Goal: Information Seeking & Learning: Learn about a topic

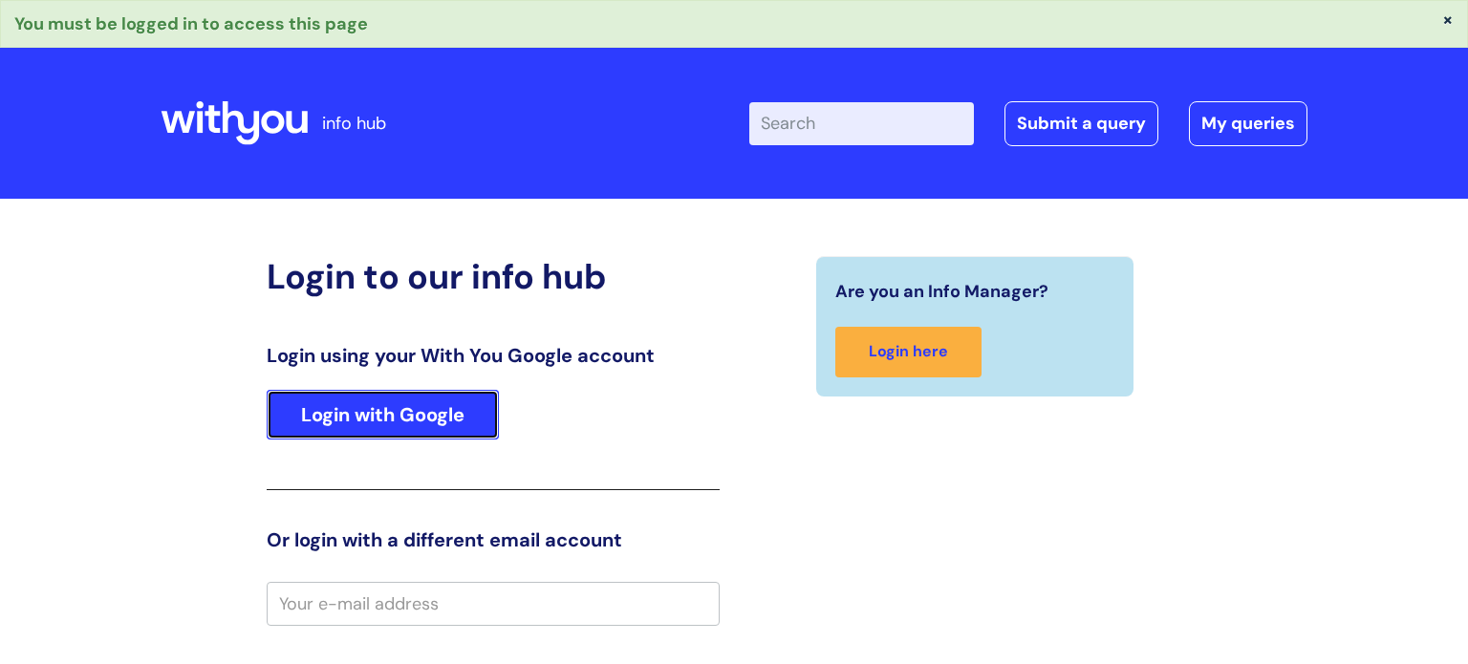
click at [420, 397] on link "Login with Google" at bounding box center [383, 415] width 232 height 50
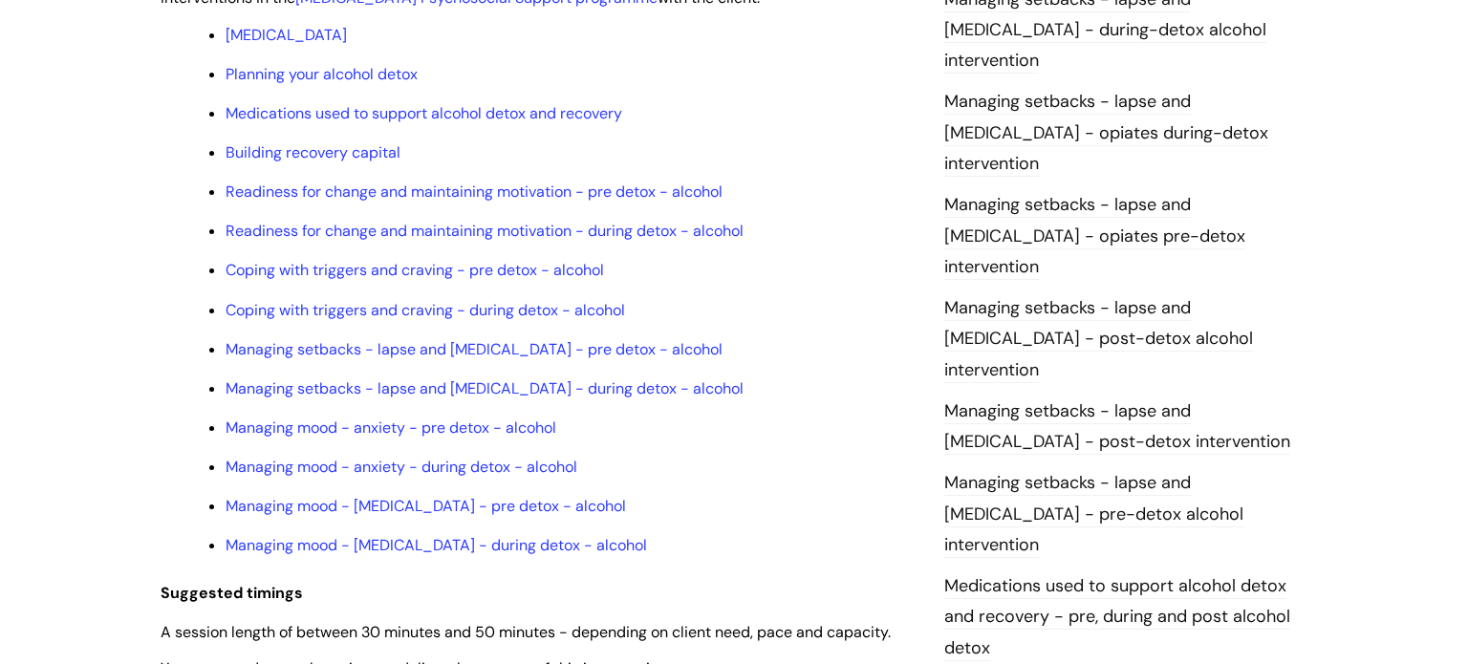
scroll to position [1604, 0]
click at [349, 203] on link "Readiness for change and maintaining motivation - pre detox - alcohol" at bounding box center [474, 193] width 497 height 20
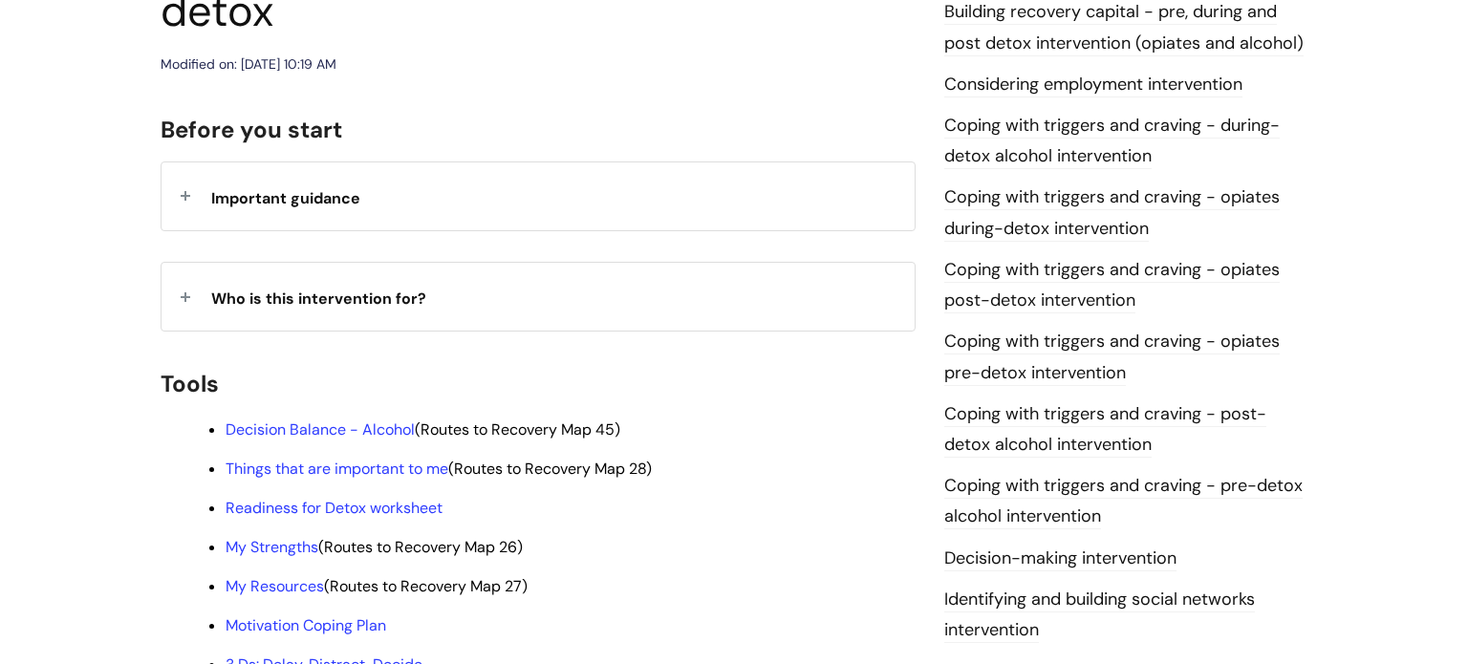
scroll to position [355, 0]
click at [355, 163] on div "Important guidance" at bounding box center [538, 197] width 753 height 68
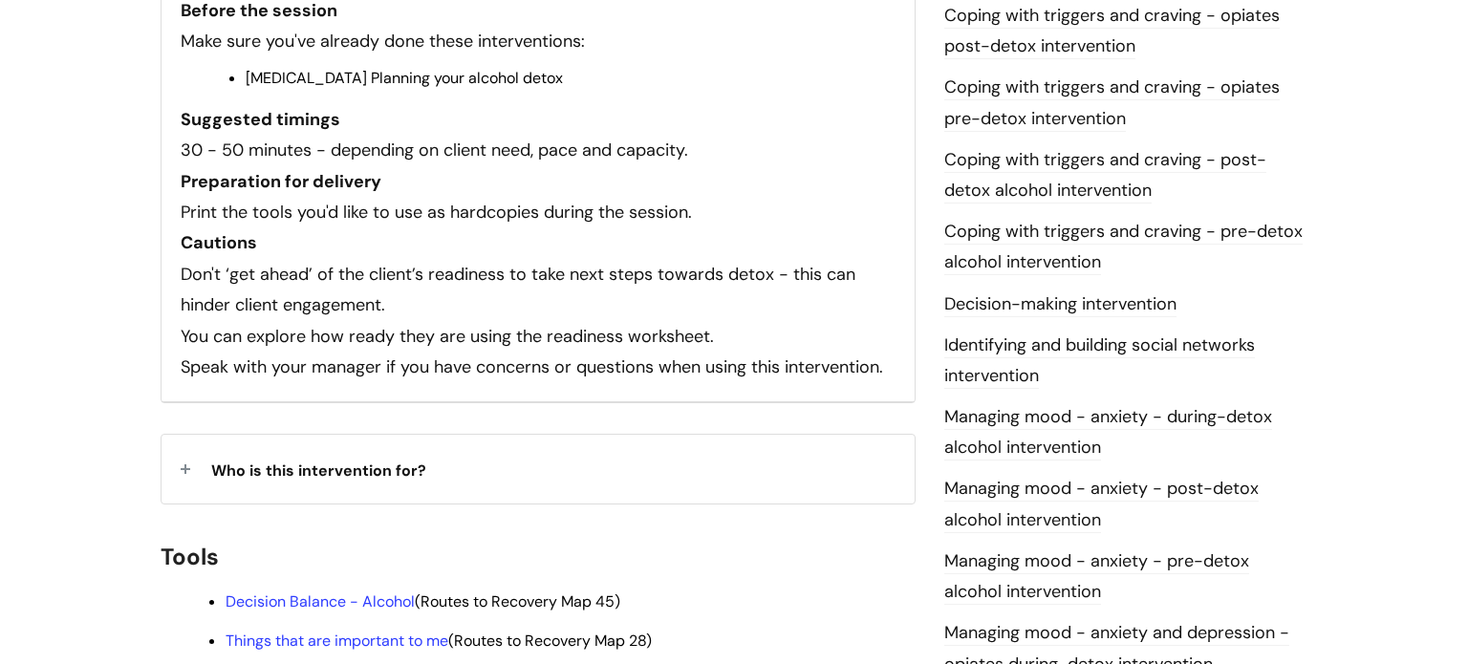
scroll to position [613, 0]
click at [409, 459] on span "Who is this intervention for?" at bounding box center [318, 469] width 215 height 20
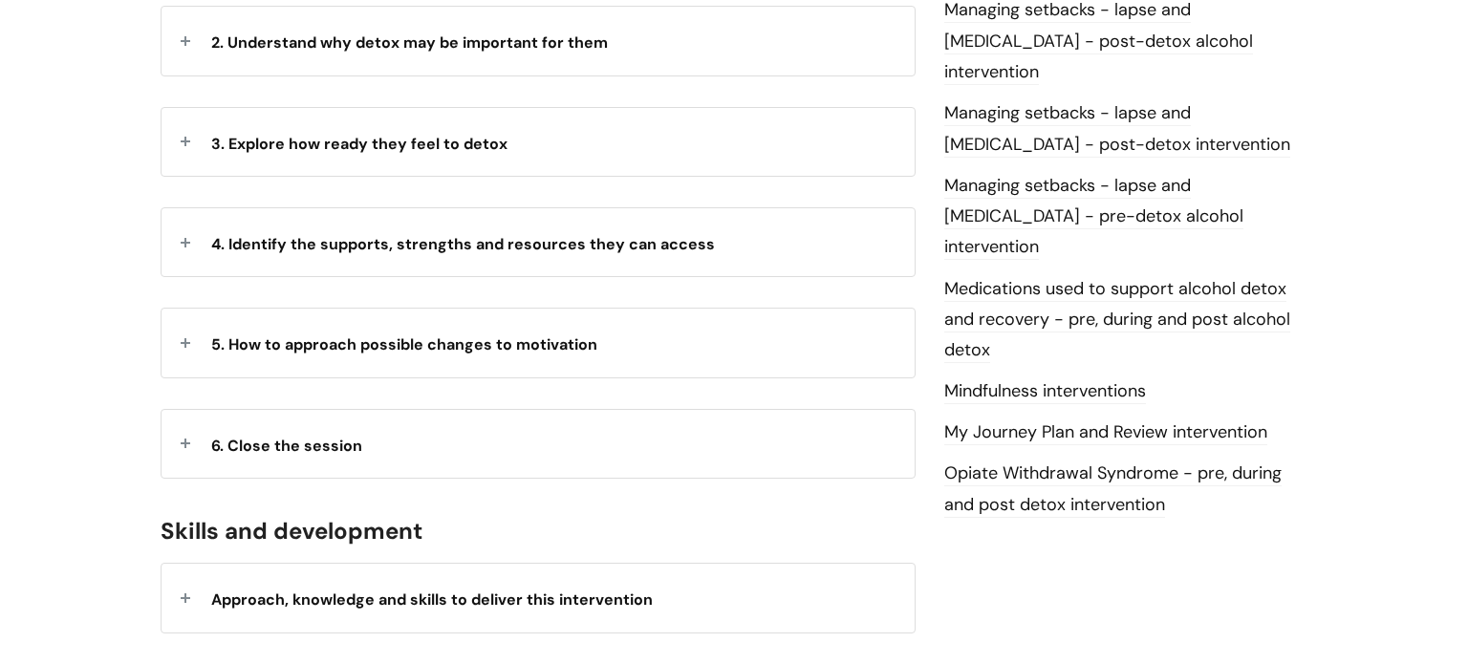
scroll to position [0, 0]
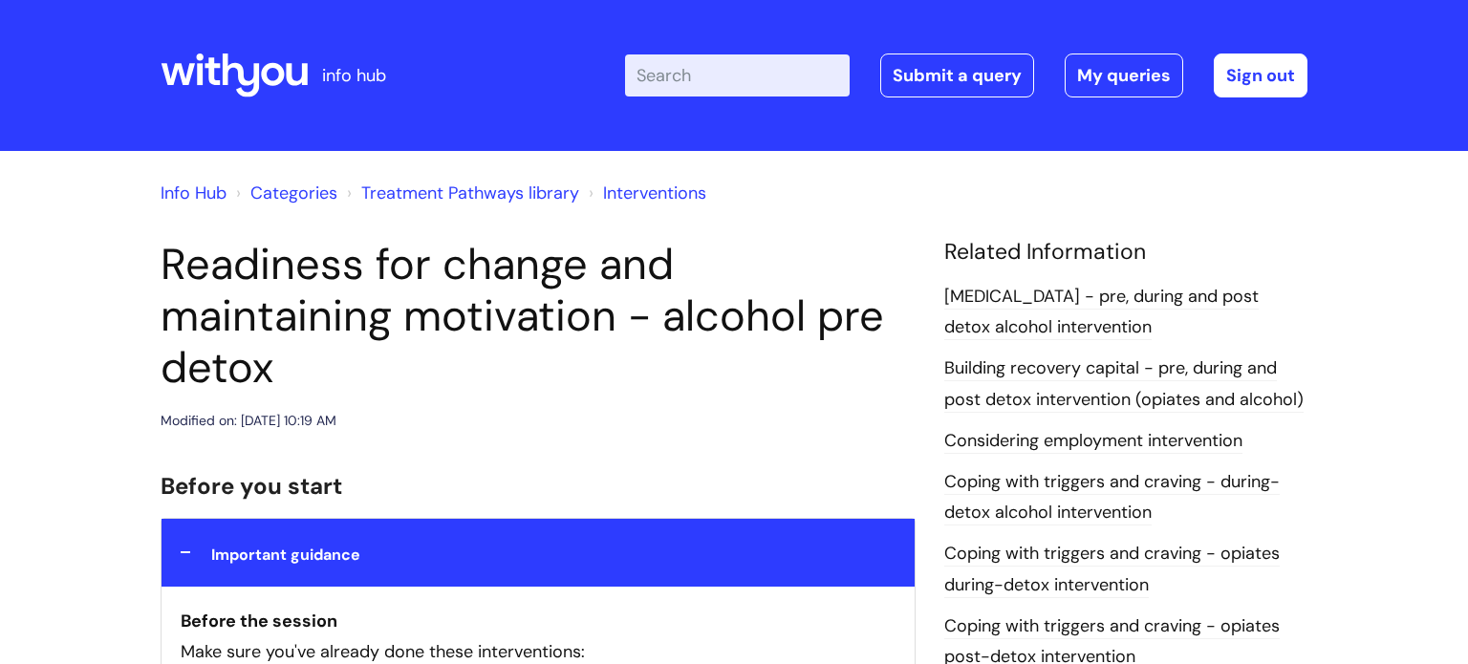
click at [435, 193] on link "Treatment Pathways library" at bounding box center [470, 193] width 218 height 23
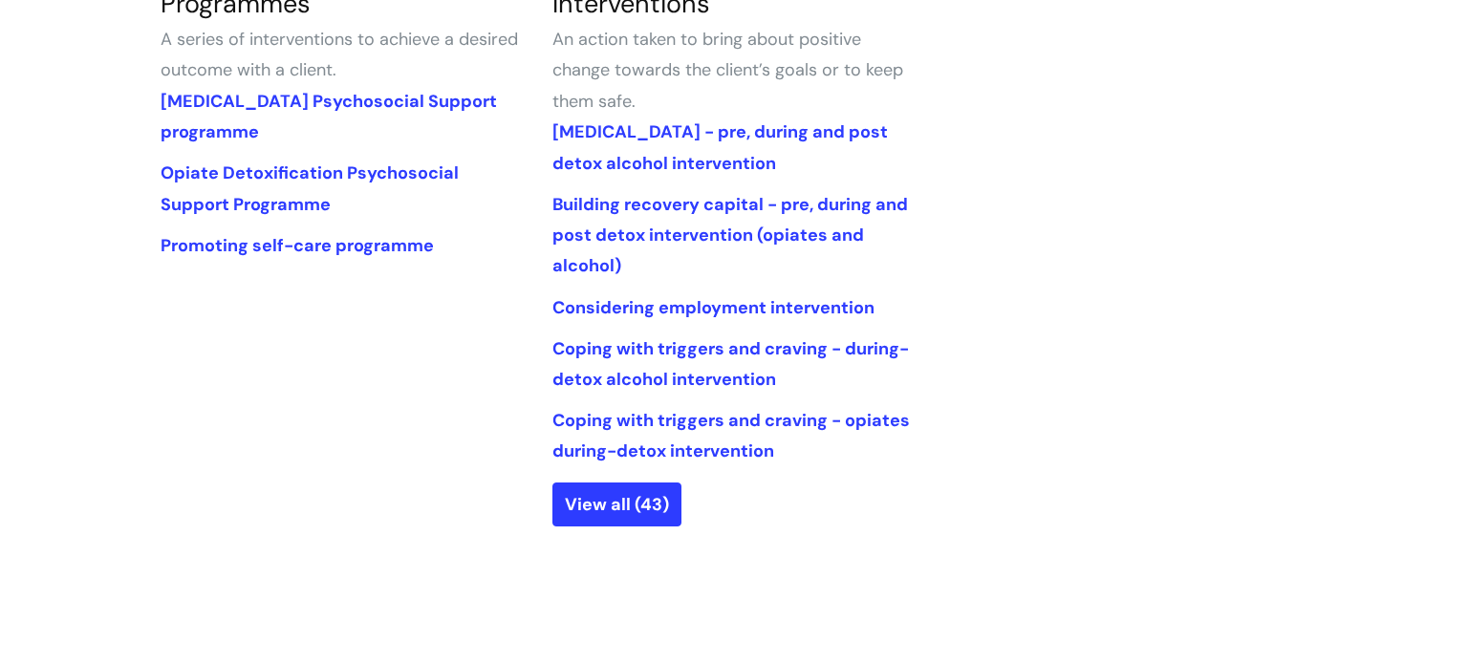
scroll to position [967, 0]
